Goal: Submit feedback/report problem

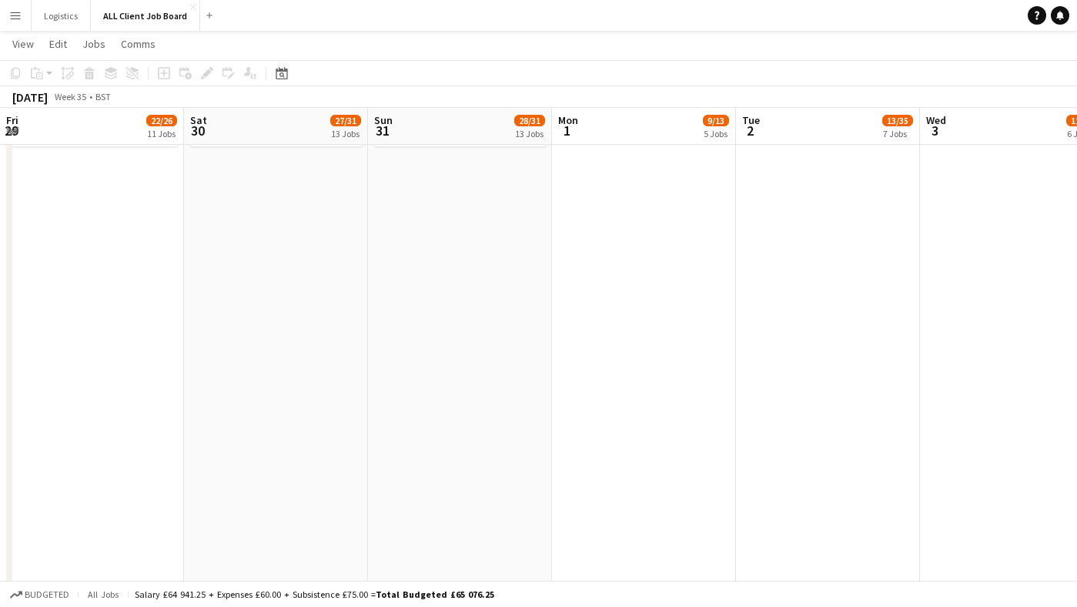
scroll to position [0, 542]
